Goal: Task Accomplishment & Management: Manage account settings

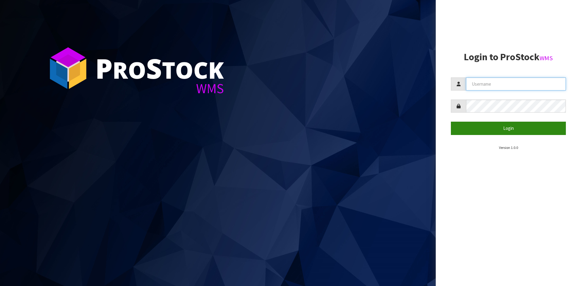
type input "YOURREFORMER"
click at [508, 130] on button "Login" at bounding box center [508, 128] width 115 height 13
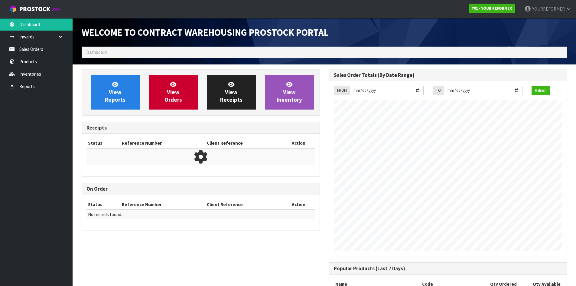
scroll to position [277, 247]
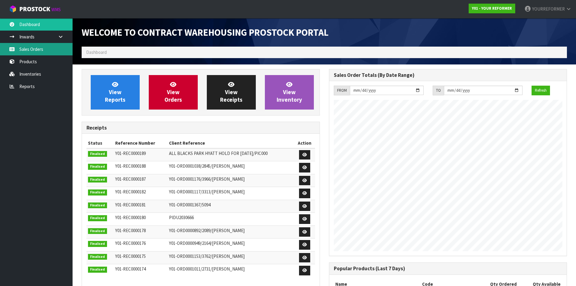
click at [44, 48] on link "Sales Orders" at bounding box center [36, 49] width 73 height 12
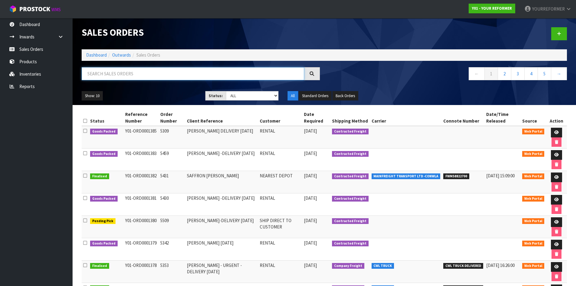
click at [129, 73] on input "text" at bounding box center [193, 73] width 223 height 13
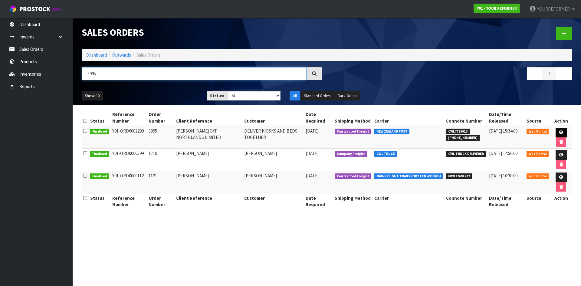
type input "3995"
click at [564, 130] on link at bounding box center [561, 133] width 11 height 10
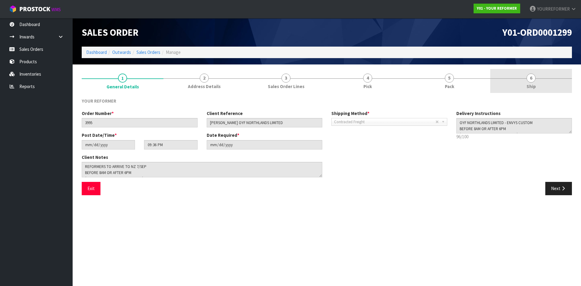
click at [536, 82] on link "6 Ship" at bounding box center [531, 81] width 82 height 24
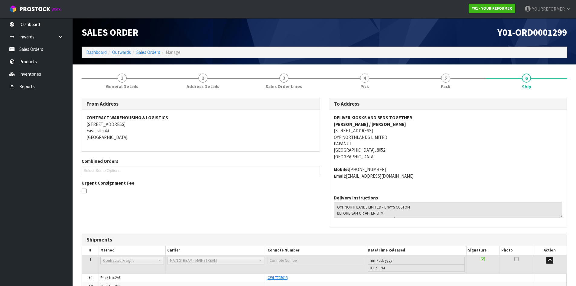
scroll to position [88, 0]
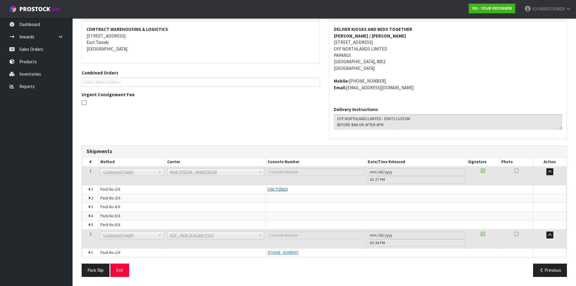
click at [280, 190] on span "CWL7725013" at bounding box center [278, 189] width 20 height 5
click at [280, 189] on span "CWL7725013" at bounding box center [278, 189] width 20 height 5
click at [320, 197] on td at bounding box center [399, 198] width 267 height 9
drag, startPoint x: 291, startPoint y: 189, endPoint x: 259, endPoint y: 189, distance: 31.5
click at [259, 189] on tr "1 Pack No. 2/6 CWL7725013 Glass Charge 0.777168 m 3 114.000 kg" at bounding box center [324, 189] width 485 height 9
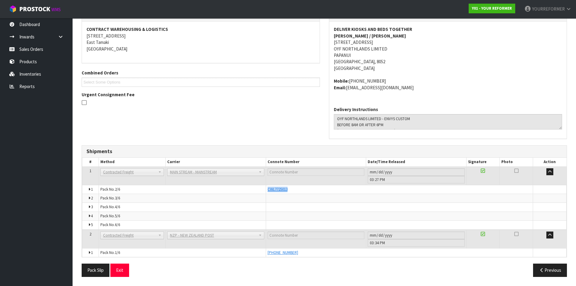
copy tr "CWL7725013"
drag, startPoint x: 316, startPoint y: 253, endPoint x: 262, endPoint y: 254, distance: 53.9
click at [262, 254] on tr "1 Pack No. 1/6 [PHONE_NUMBER] Glass Charge 0.100491 m 3 17.000 kg" at bounding box center [324, 252] width 485 height 9
copy tr "[PHONE_NUMBER]"
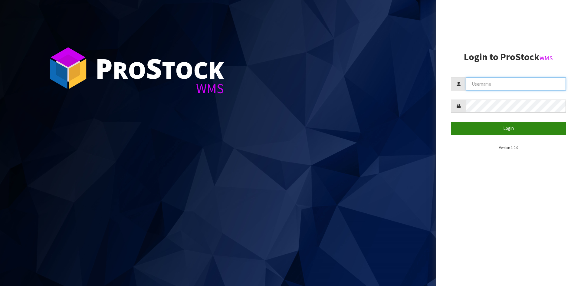
type input "YOURREFORMER"
click at [492, 132] on button "Login" at bounding box center [508, 128] width 115 height 13
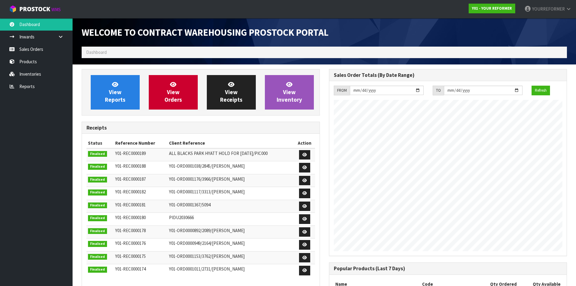
scroll to position [277, 247]
click at [54, 47] on link "Sales Orders" at bounding box center [36, 49] width 73 height 12
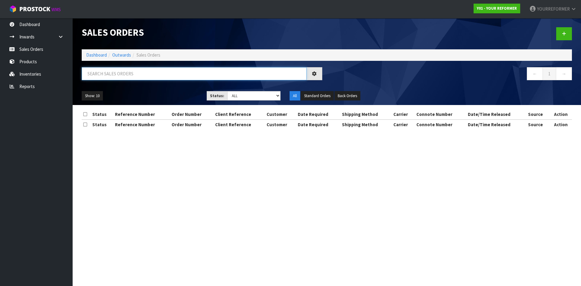
click at [104, 71] on input "text" at bounding box center [194, 73] width 225 height 13
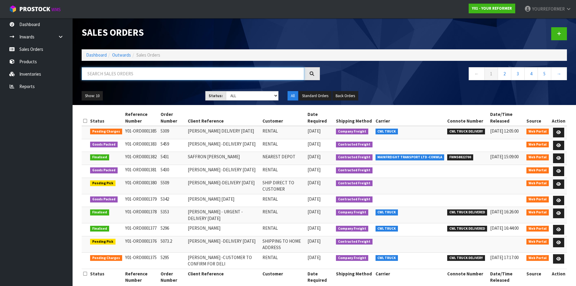
paste input "Y01-ORD0001382"
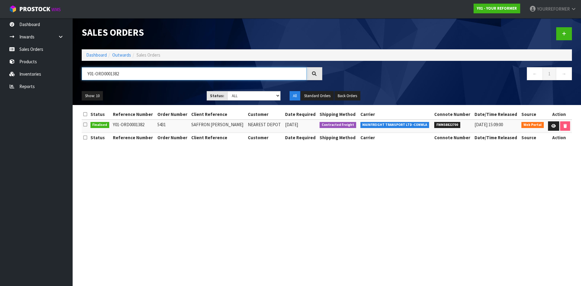
type input "Y01-ORD0001382"
click at [549, 123] on link at bounding box center [553, 126] width 11 height 10
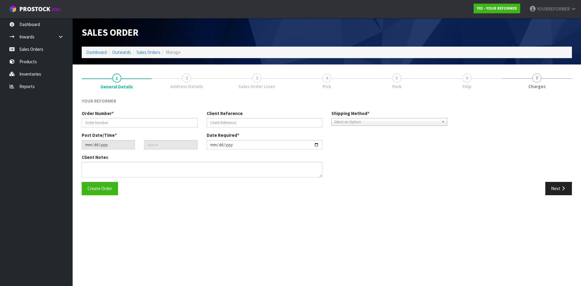
type input "5431"
type input "SAFFRON [PERSON_NAME]"
type input "2025-09-22"
type input "14:21:00.000"
type input "2025-09-23"
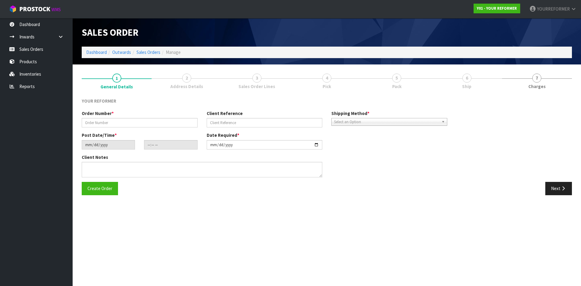
type textarea "SAFFRON FINNEY 195 LICHFIELD ST CAN CHRISTCHURCH 8011 NEW ZEALAND +64 27 910 94…"
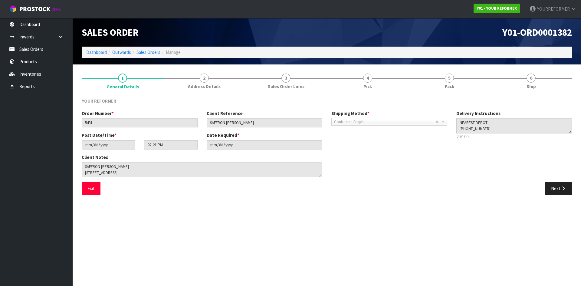
drag, startPoint x: 556, startPoint y: 77, endPoint x: 513, endPoint y: 155, distance: 88.4
click at [556, 78] on link "6 Ship" at bounding box center [531, 81] width 82 height 24
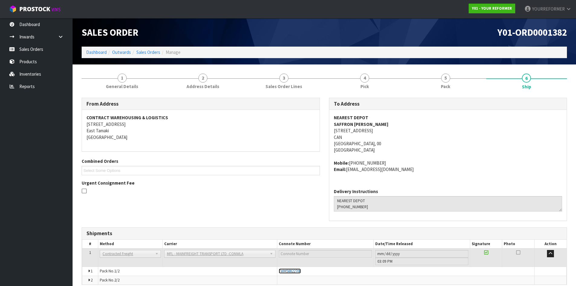
click at [288, 271] on span "FWM58822700" at bounding box center [290, 270] width 22 height 5
